Goal: Information Seeking & Learning: Learn about a topic

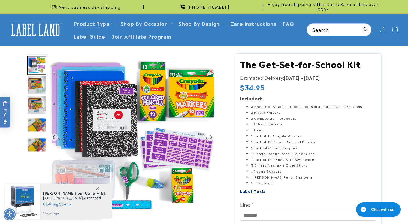
click at [37, 84] on img "Go to slide 4" at bounding box center [36, 85] width 19 height 19
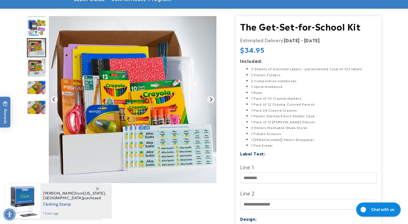
scroll to position [38, 0]
click at [33, 109] on img "Go to slide 7" at bounding box center [36, 107] width 19 height 14
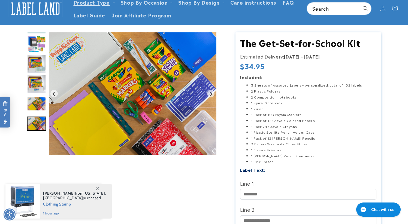
scroll to position [21, 0]
click at [35, 105] on img "Go to slide 6" at bounding box center [36, 104] width 19 height 14
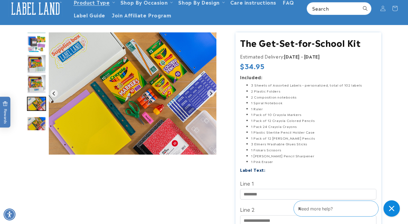
click at [34, 119] on img "Go to slide 7" at bounding box center [36, 124] width 19 height 14
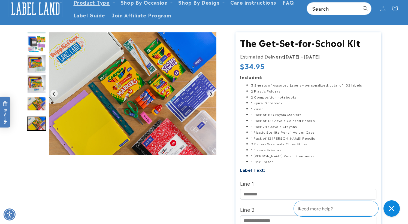
click at [34, 105] on img "Go to slide 6" at bounding box center [36, 104] width 19 height 14
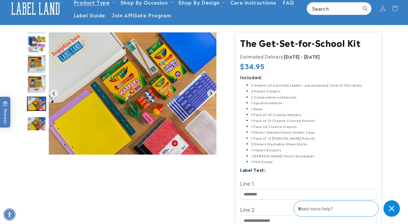
click at [34, 119] on img "Go to slide 7" at bounding box center [36, 124] width 19 height 14
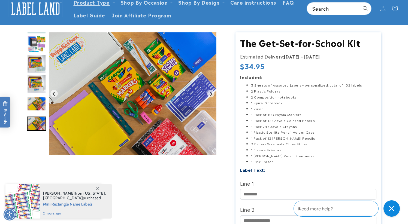
click at [33, 103] on img "Go to slide 6" at bounding box center [36, 104] width 19 height 14
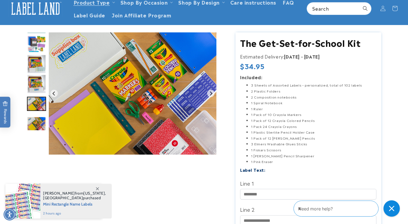
click at [34, 119] on img "Go to slide 7" at bounding box center [36, 124] width 19 height 14
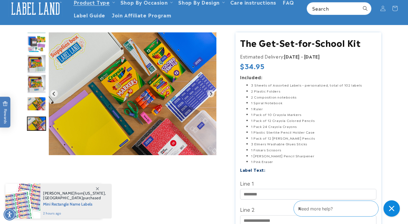
click at [32, 92] on img "Go to slide 5" at bounding box center [36, 83] width 19 height 19
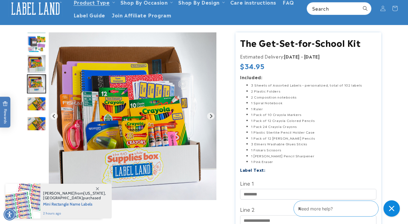
click at [34, 69] on img "Go to slide 4" at bounding box center [36, 64] width 19 height 19
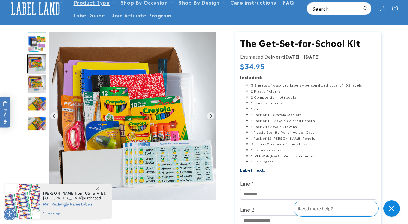
click at [34, 42] on img "Go to slide 3" at bounding box center [36, 44] width 19 height 19
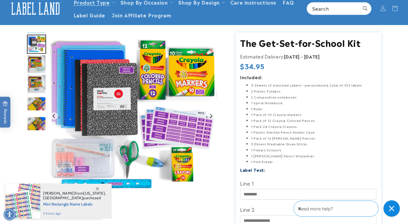
click at [34, 121] on img "Go to slide 7" at bounding box center [36, 124] width 19 height 14
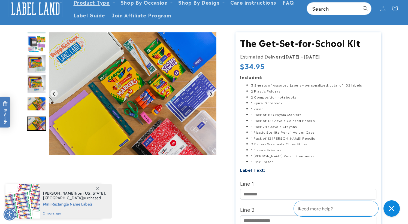
click at [34, 106] on img "Go to slide 6" at bounding box center [36, 104] width 19 height 14
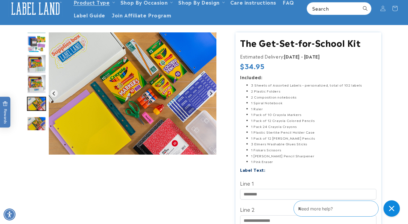
click at [34, 119] on img "Go to slide 7" at bounding box center [36, 124] width 19 height 14
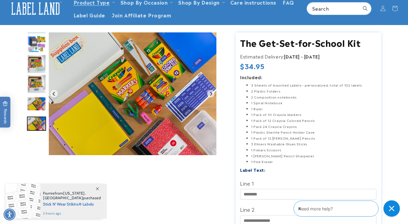
click at [254, 45] on h1 "The Get-Set-for-School Kit" at bounding box center [308, 42] width 136 height 11
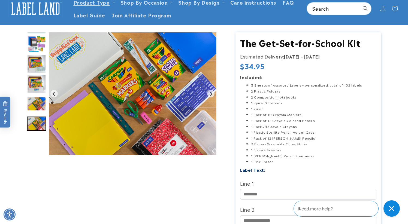
click at [37, 100] on img "Go to slide 6" at bounding box center [36, 104] width 19 height 14
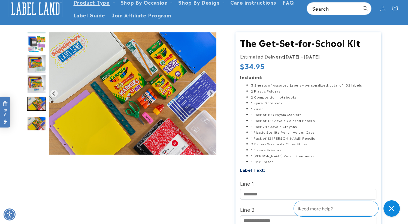
click at [35, 115] on div "Go to slide 7" at bounding box center [36, 123] width 19 height 19
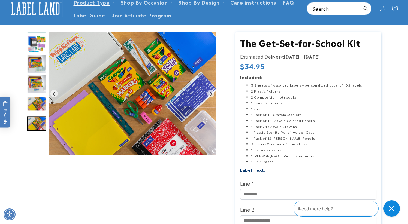
click at [35, 104] on img "Go to slide 6" at bounding box center [36, 104] width 19 height 14
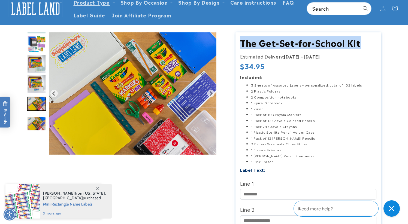
drag, startPoint x: 362, startPoint y: 45, endPoint x: 240, endPoint y: 42, distance: 121.9
click at [240, 42] on h1 "The Get-Set-for-School Kit" at bounding box center [308, 42] width 136 height 11
copy h1 "The Get-Set-for-School Kit"
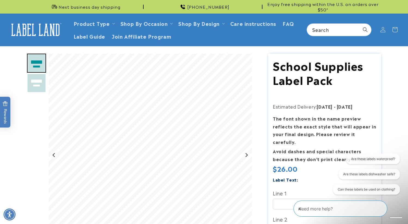
click at [35, 84] on img "Go to slide 2" at bounding box center [36, 83] width 19 height 19
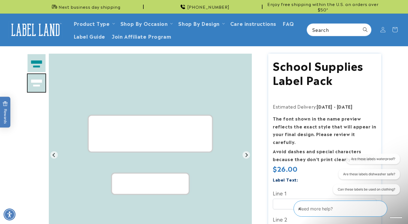
click at [37, 62] on img "Go to slide 1" at bounding box center [36, 63] width 19 height 19
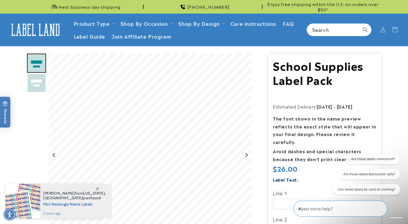
click at [37, 84] on img "Go to slide 2" at bounding box center [36, 83] width 19 height 19
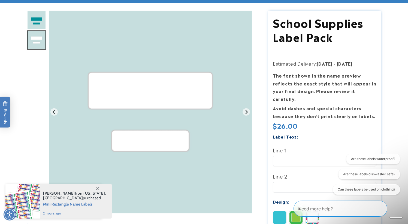
scroll to position [131, 0]
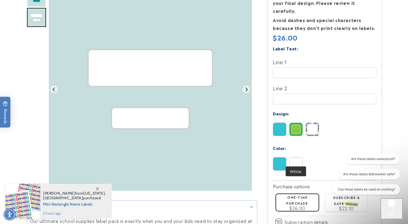
click at [295, 158] on img at bounding box center [296, 164] width 13 height 13
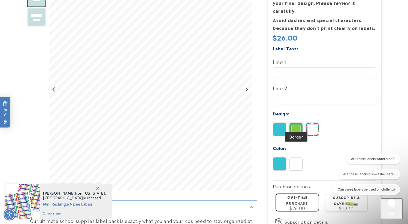
click at [295, 126] on img at bounding box center [296, 129] width 13 height 13
click at [285, 123] on img at bounding box center [279, 129] width 13 height 13
click at [282, 158] on img at bounding box center [279, 164] width 13 height 13
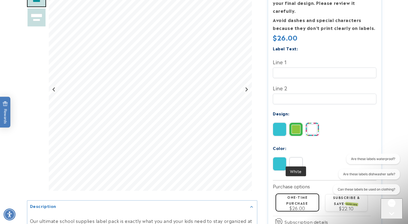
click at [294, 160] on img at bounding box center [296, 164] width 13 height 13
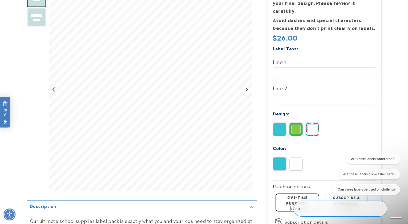
click at [307, 125] on img at bounding box center [312, 129] width 13 height 13
click at [294, 123] on img at bounding box center [296, 129] width 13 height 13
click at [284, 123] on img at bounding box center [279, 129] width 13 height 13
click at [283, 158] on img at bounding box center [279, 164] width 13 height 13
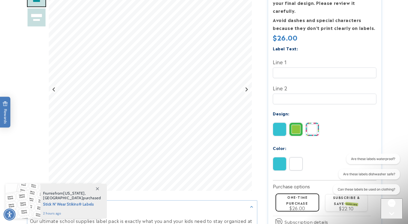
click at [293, 158] on img at bounding box center [296, 164] width 13 height 13
click at [282, 158] on img at bounding box center [279, 164] width 13 height 13
click at [295, 160] on img at bounding box center [296, 164] width 13 height 13
click at [282, 159] on img at bounding box center [279, 164] width 13 height 13
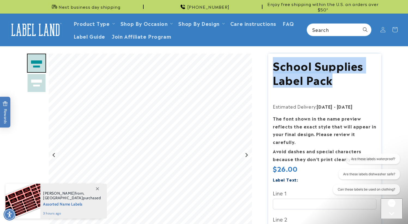
drag, startPoint x: 333, startPoint y: 82, endPoint x: 274, endPoint y: 68, distance: 60.2
click at [274, 68] on h1 "School Supplies Label Pack" at bounding box center [325, 72] width 104 height 28
copy h1 "School Supplies Label Pack"
